Goal: Task Accomplishment & Management: Use online tool/utility

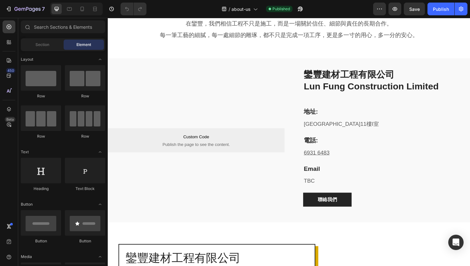
scroll to position [493, 0]
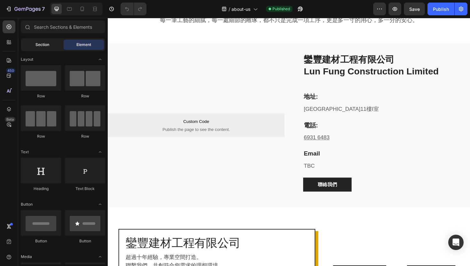
click at [40, 45] on span "Section" at bounding box center [42, 45] width 14 height 6
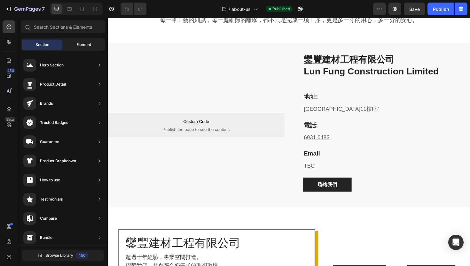
click at [80, 44] on span "Element" at bounding box center [83, 45] width 15 height 6
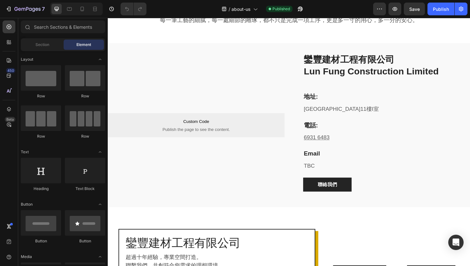
scroll to position [0, 0]
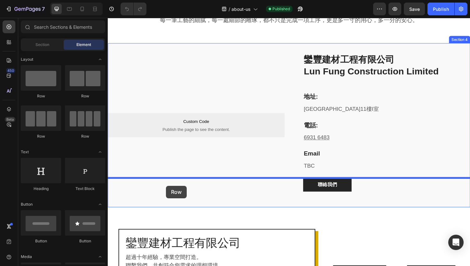
drag, startPoint x: 188, startPoint y: 97, endPoint x: 169, endPoint y: 196, distance: 100.1
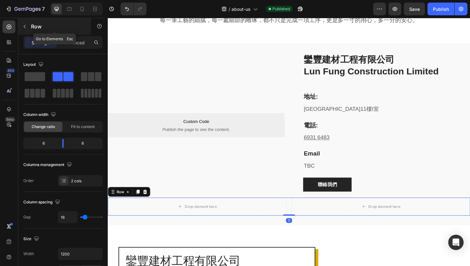
click at [29, 27] on button "button" at bounding box center [24, 26] width 10 height 10
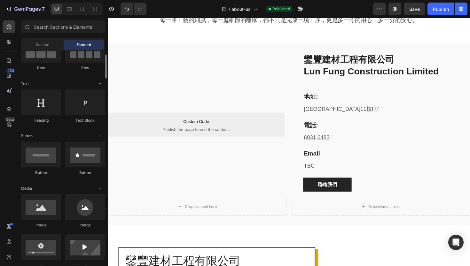
scroll to position [69, 0]
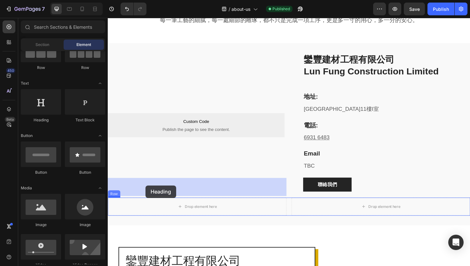
drag, startPoint x: 149, startPoint y: 118, endPoint x: 148, endPoint y: 196, distance: 77.3
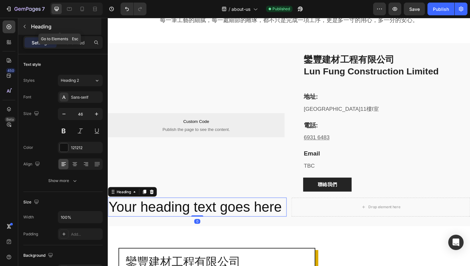
click at [36, 21] on div "Heading" at bounding box center [59, 26] width 83 height 17
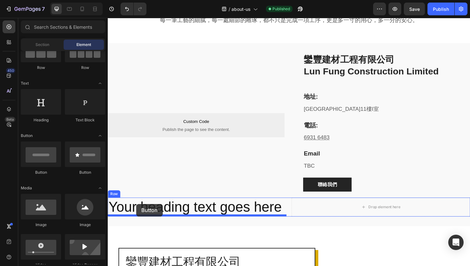
drag, startPoint x: 149, startPoint y: 181, endPoint x: 138, endPoint y: 215, distance: 36.1
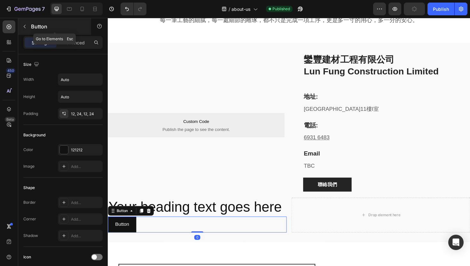
click at [29, 27] on button "button" at bounding box center [24, 26] width 10 height 10
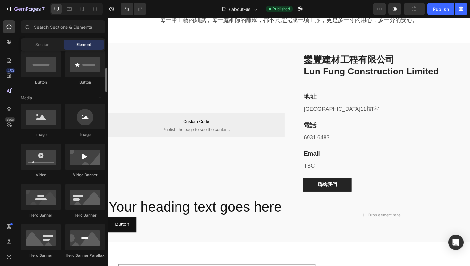
scroll to position [159, 0]
click at [286, 233] on div "Button Button" at bounding box center [202, 236] width 189 height 17
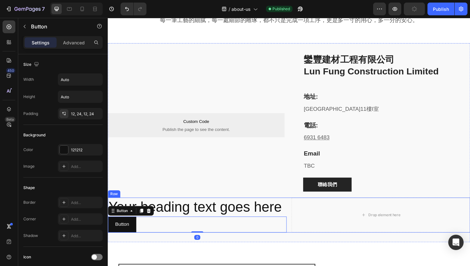
click at [300, 220] on div "Your heading text goes here Heading Button Button 0 Drop element here Row" at bounding box center [299, 226] width 383 height 37
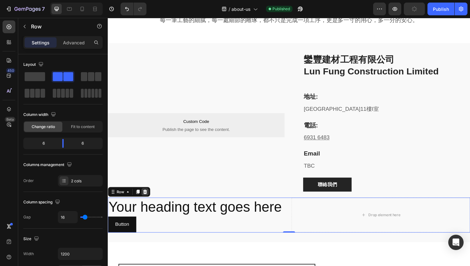
click at [146, 200] on icon at bounding box center [147, 202] width 4 height 4
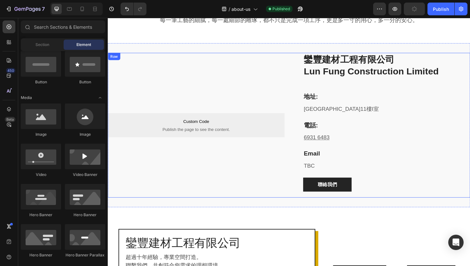
click at [250, 136] on div "Custom Code Publish the page to see the content. Custom Code Custom Code Publis…" at bounding box center [201, 131] width 187 height 153
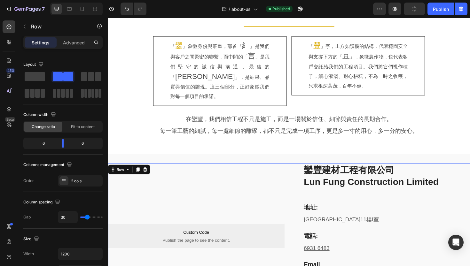
scroll to position [364, 0]
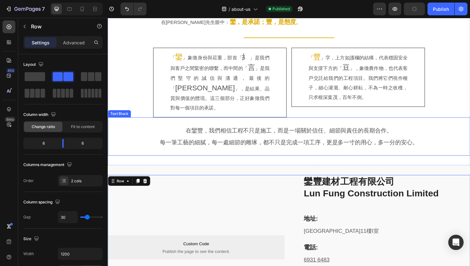
click at [145, 134] on p "在鑾豐，我們相信工程不只是施工，而是一場關於信任、細節與責任的長期合作。" at bounding box center [300, 137] width 362 height 6
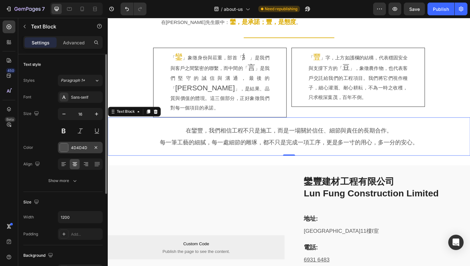
click at [61, 150] on div at bounding box center [64, 147] width 8 height 8
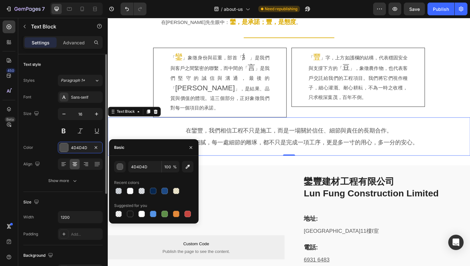
click at [34, 146] on div "Color 4D4D4D" at bounding box center [62, 148] width 79 height 12
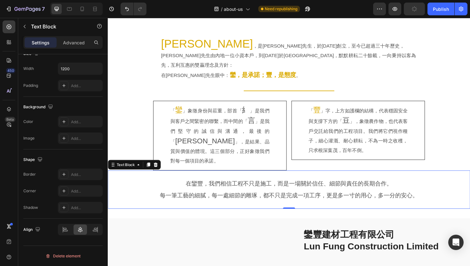
scroll to position [306, 0]
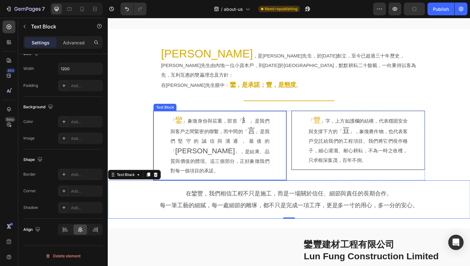
click at [197, 128] on p "「 鑾 」象徵身份與莊重，部首「 糹 」是我們與客戶之間緊密的聯繫，而中間的「 言 」是我們堅守的誠信與溝通，最後的「 [PERSON_NAME]」，是結果、…" at bounding box center [226, 153] width 105 height 64
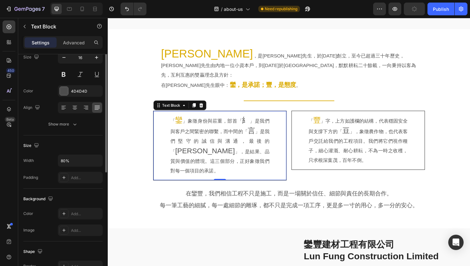
scroll to position [0, 0]
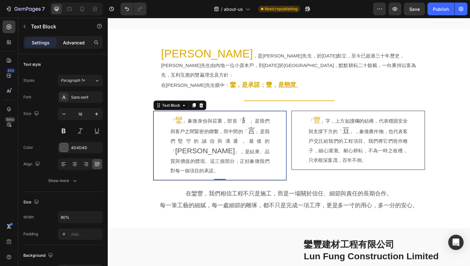
click at [72, 44] on p "Advanced" at bounding box center [74, 42] width 22 height 7
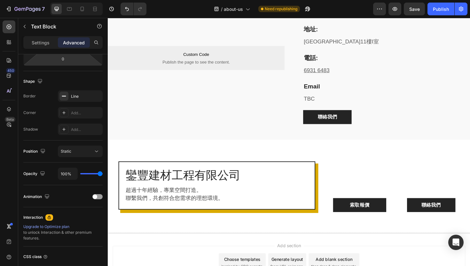
scroll to position [549, 0]
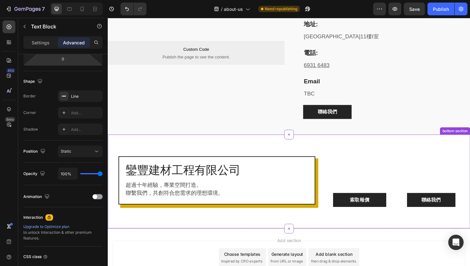
click at [270, 196] on p "超過十年經驗，專業空間打造。" at bounding box center [223, 195] width 193 height 9
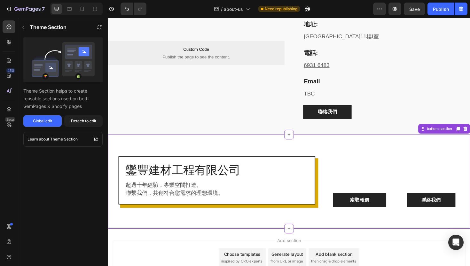
click at [330, 170] on div "鑾豐建材工程有限公司 Heading 超過十年經驗，專業空間打造。 聯繫我們，共創符合您需求的理想環境。 Text block Row 索取報價 Button…" at bounding box center [299, 192] width 374 height 54
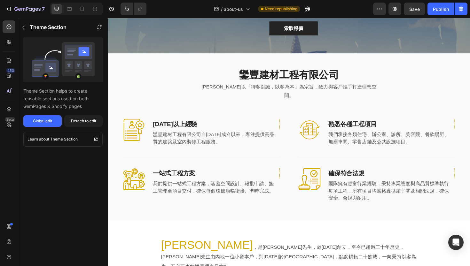
scroll to position [0, 0]
